Goal: Task Accomplishment & Management: Use online tool/utility

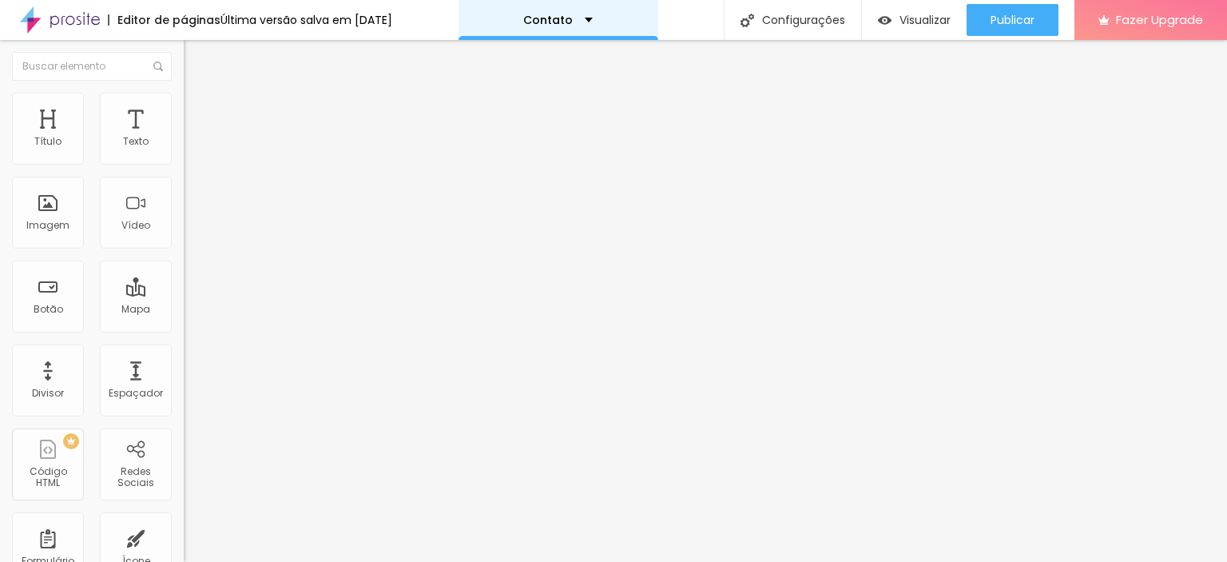
click at [593, 15] on div "Contato" at bounding box center [558, 19] width 70 height 11
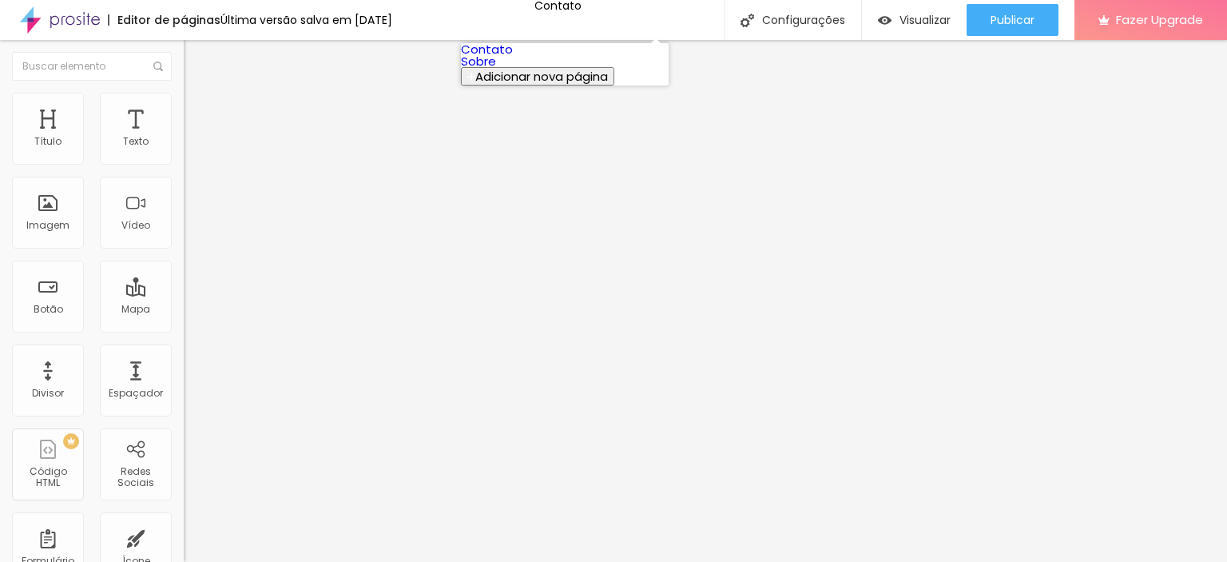
click at [513, 58] on link "Contato" at bounding box center [487, 49] width 52 height 17
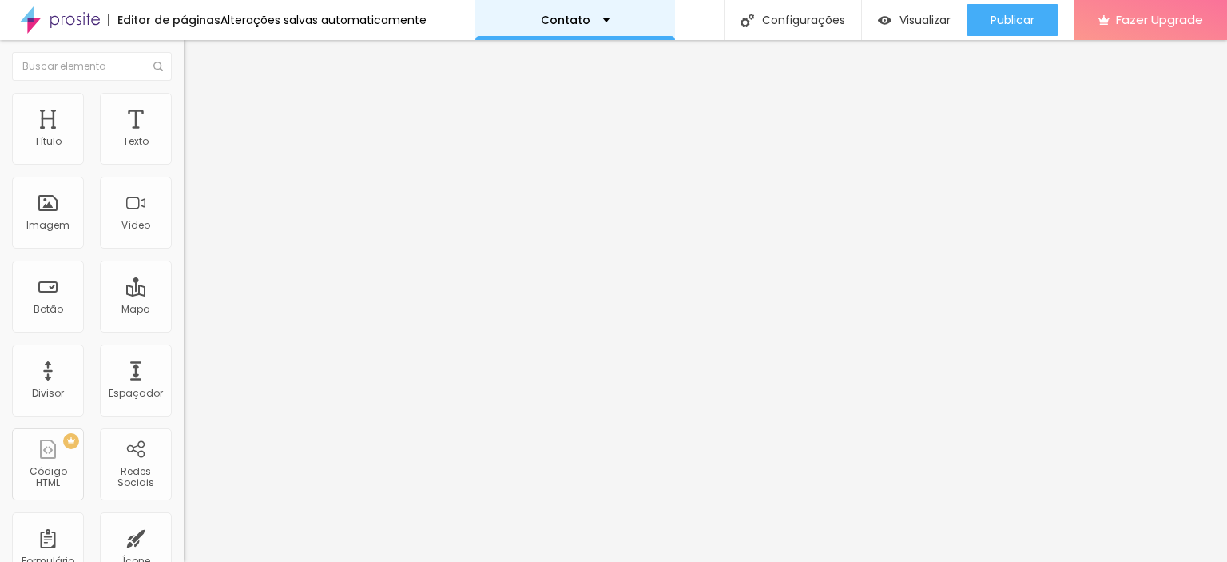
click at [594, 17] on div "Contato" at bounding box center [576, 19] width 70 height 11
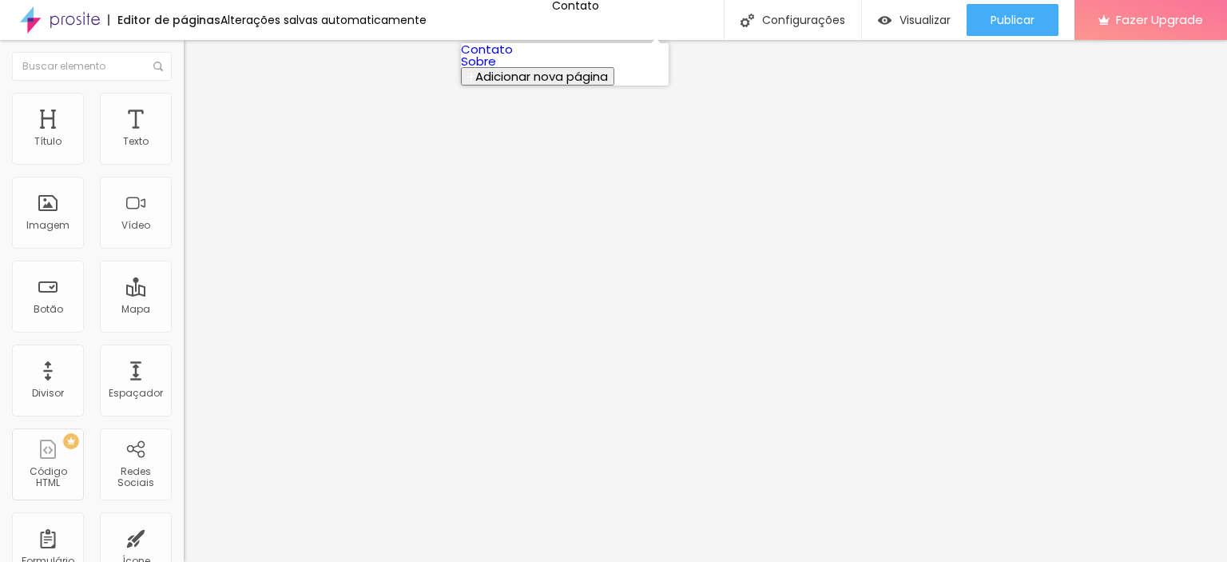
click at [496, 70] on link "Sobre" at bounding box center [478, 61] width 35 height 17
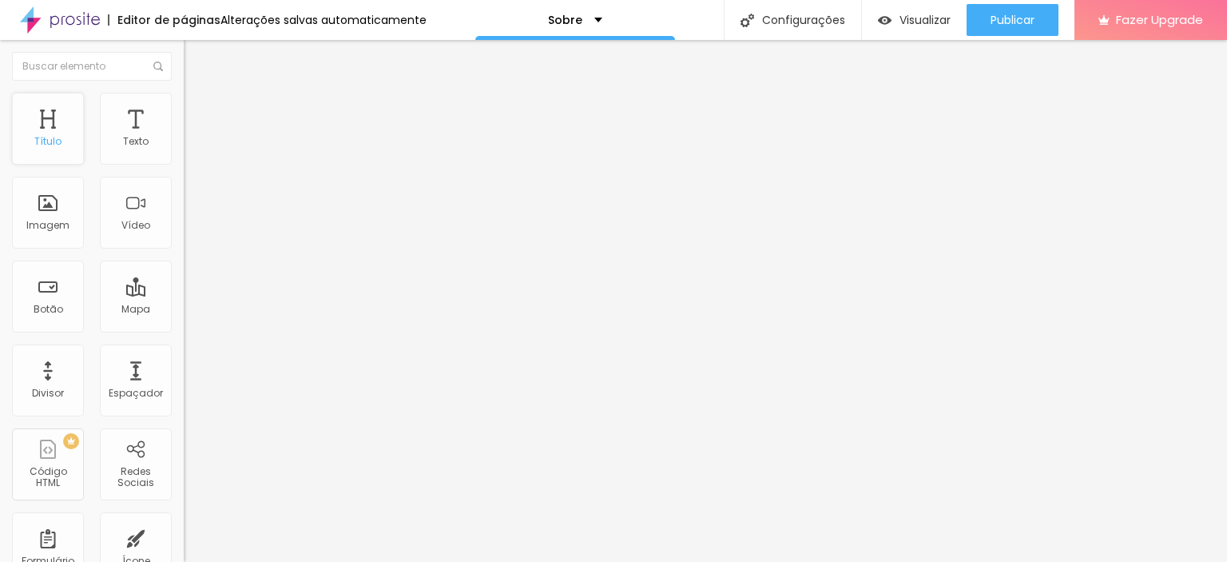
click at [50, 125] on div "Título" at bounding box center [48, 129] width 72 height 72
click at [51, 126] on div "Título" at bounding box center [48, 129] width 72 height 72
click at [119, 133] on div "Texto" at bounding box center [136, 129] width 72 height 72
click at [57, 237] on div "Imagem" at bounding box center [48, 213] width 72 height 72
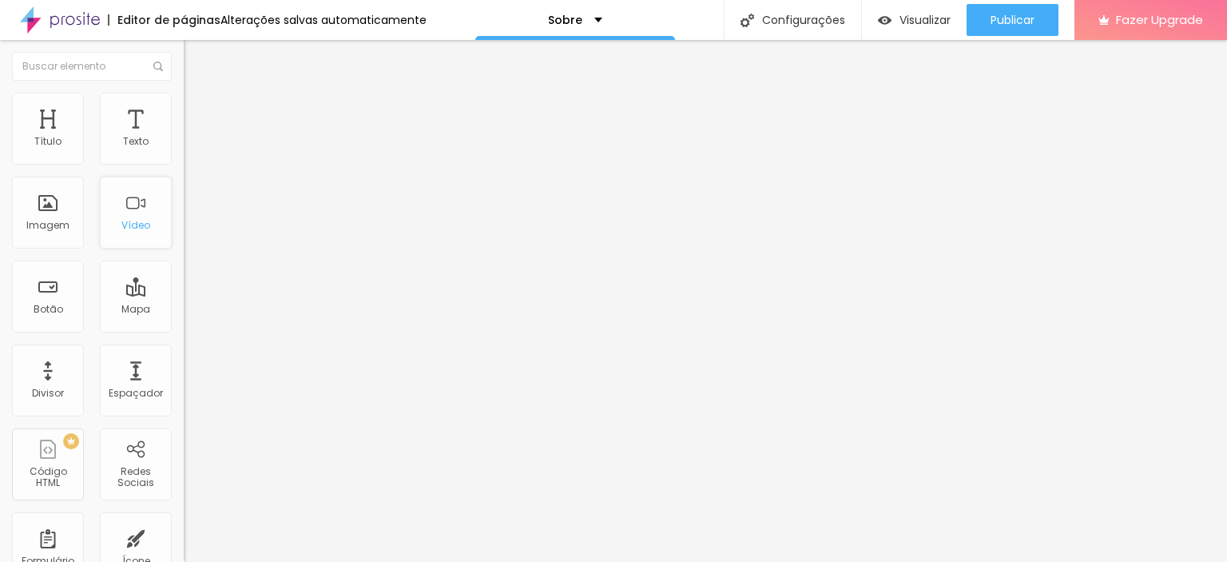
click at [137, 233] on div "Vídeo" at bounding box center [136, 213] width 72 height 72
click at [920, 24] on span "Visualizar" at bounding box center [925, 20] width 51 height 13
click at [70, 18] on img at bounding box center [60, 20] width 80 height 40
